Goal: Information Seeking & Learning: Understand process/instructions

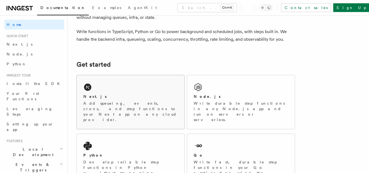
scroll to position [39, 0]
click at [105, 101] on p "Add queueing, events, crons, and step functions to your Next app on any cloud p…" at bounding box center [130, 112] width 95 height 22
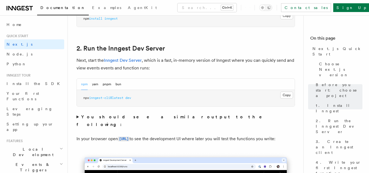
scroll to position [362, 0]
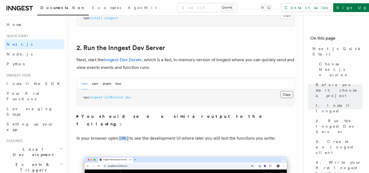
click at [287, 94] on button "Copy Copied" at bounding box center [287, 94] width 13 height 7
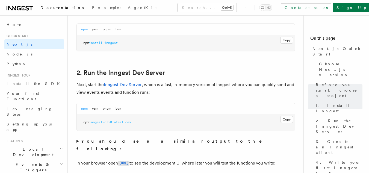
scroll to position [337, 0]
click at [98, 109] on button "yarn" at bounding box center [95, 108] width 6 height 11
click at [86, 109] on button "npm" at bounding box center [84, 108] width 7 height 11
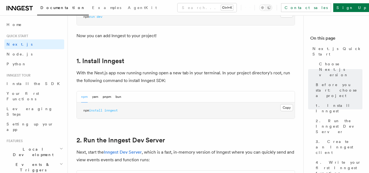
scroll to position [269, 0]
click at [287, 108] on button "Copy Copied" at bounding box center [287, 108] width 13 height 7
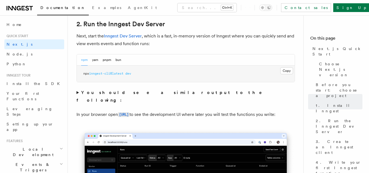
scroll to position [386, 0]
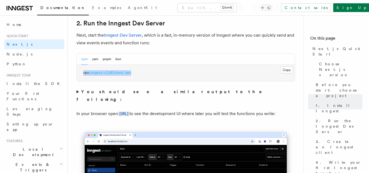
drag, startPoint x: 139, startPoint y: 72, endPoint x: 83, endPoint y: 71, distance: 56.0
click at [83, 71] on pre "npx inngest-cli@latest dev" at bounding box center [186, 73] width 218 height 16
copy span "npx inngest-cli@latest dev"
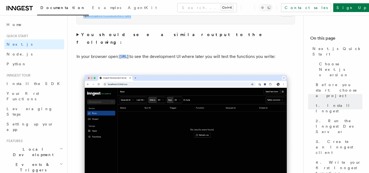
scroll to position [444, 0]
click at [130, 54] on code "http://localhost:8288" at bounding box center [123, 56] width 11 height 5
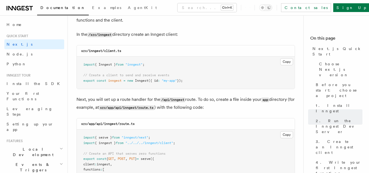
scroll to position [693, 0]
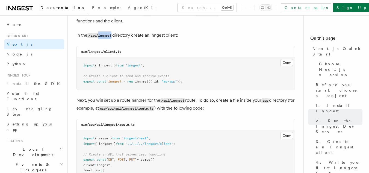
drag, startPoint x: 100, startPoint y: 35, endPoint x: 113, endPoint y: 35, distance: 13.4
click at [112, 35] on code "/src/inngest" at bounding box center [99, 35] width 25 height 5
copy code "inngest"
drag, startPoint x: 105, startPoint y: 52, endPoint x: 124, endPoint y: 51, distance: 19.2
click at [124, 51] on div "src/inngest/client.ts" at bounding box center [186, 51] width 218 height 11
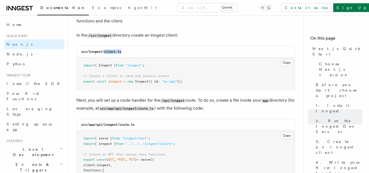
copy code "client.ts"
click at [284, 63] on button "Copy Copied" at bounding box center [287, 62] width 13 height 7
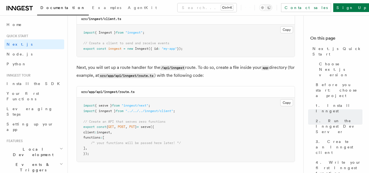
scroll to position [726, 0]
click at [105, 92] on code "src/app/api/inngest/route.ts" at bounding box center [108, 92] width 54 height 4
drag, startPoint x: 104, startPoint y: 91, endPoint x: 119, endPoint y: 91, distance: 14.8
click at [119, 91] on code "src/app/api/inngest/route.ts" at bounding box center [108, 92] width 54 height 4
copy code "inngest"
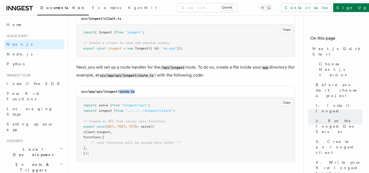
drag, startPoint x: 121, startPoint y: 91, endPoint x: 138, endPoint y: 91, distance: 17.2
click at [138, 91] on div "src/app/api/inngest/route.ts" at bounding box center [186, 91] width 218 height 11
copy code "route.ts"
click at [290, 101] on button "Copy Copied" at bounding box center [287, 102] width 13 height 7
click at [190, 86] on div "src/app/api/inngest/route.ts" at bounding box center [186, 91] width 218 height 11
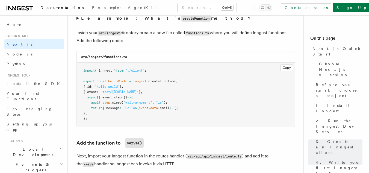
scroll to position [964, 0]
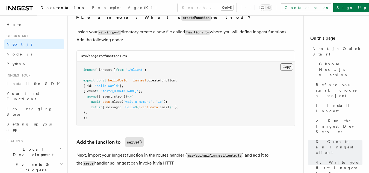
click at [285, 67] on button "Copy Copied" at bounding box center [287, 66] width 13 height 7
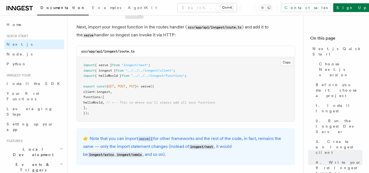
scroll to position [1092, 0]
